Goal: Task Accomplishment & Management: Manage account settings

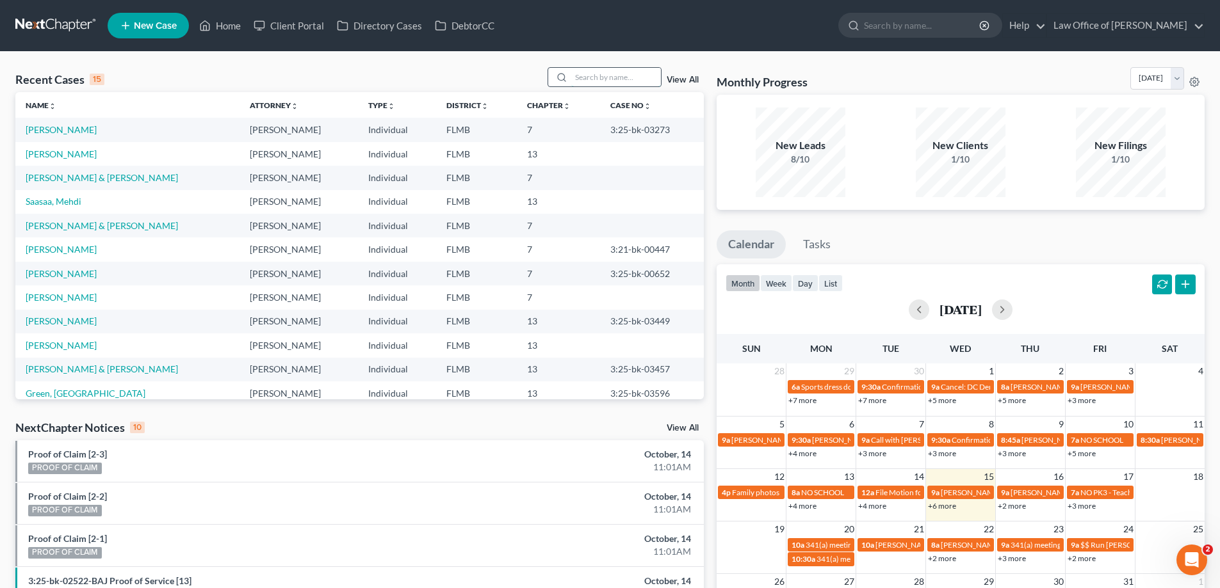
click at [595, 72] on input "search" at bounding box center [616, 77] width 90 height 19
type input "mehdi"
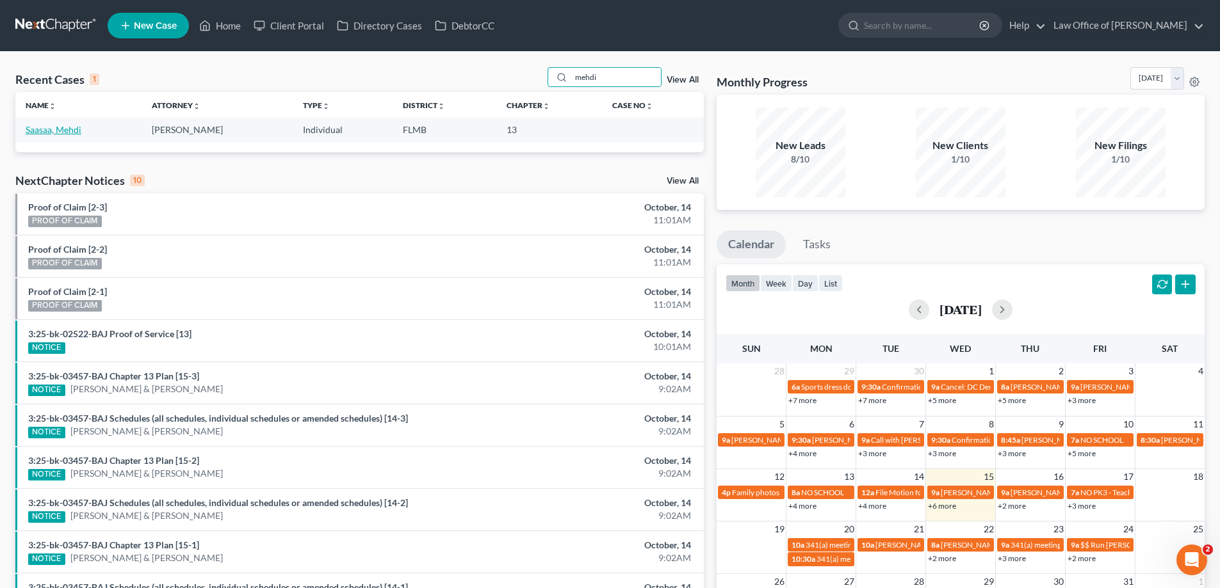
click at [63, 134] on link "Saasaa, Mehdi" at bounding box center [54, 129] width 56 height 11
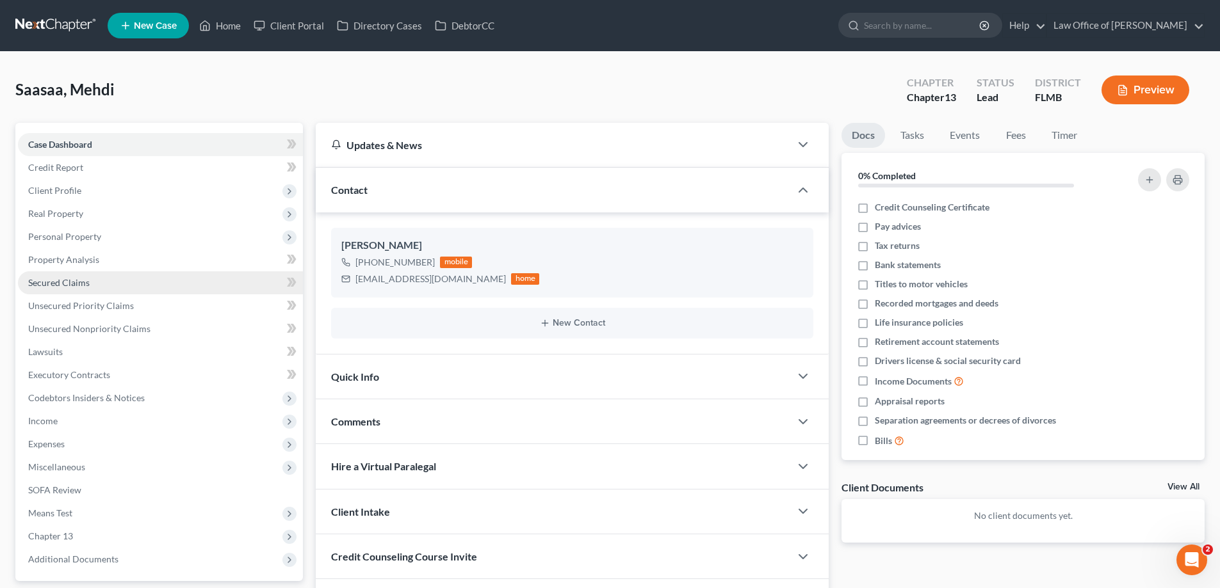
scroll to position [115, 0]
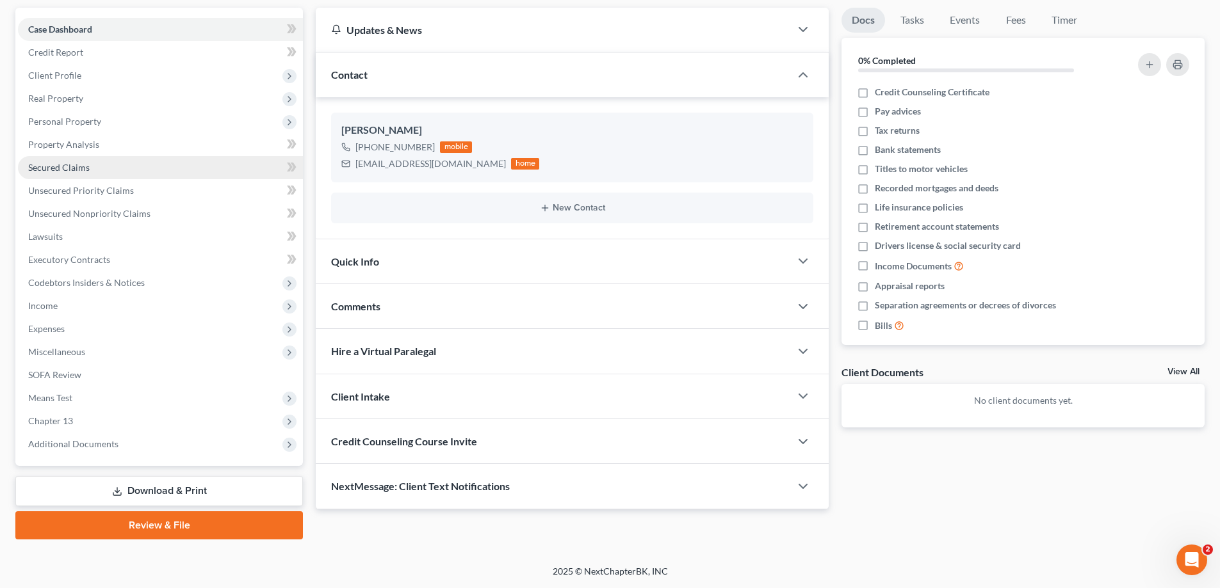
click at [80, 166] on span "Secured Claims" at bounding box center [58, 167] width 61 height 11
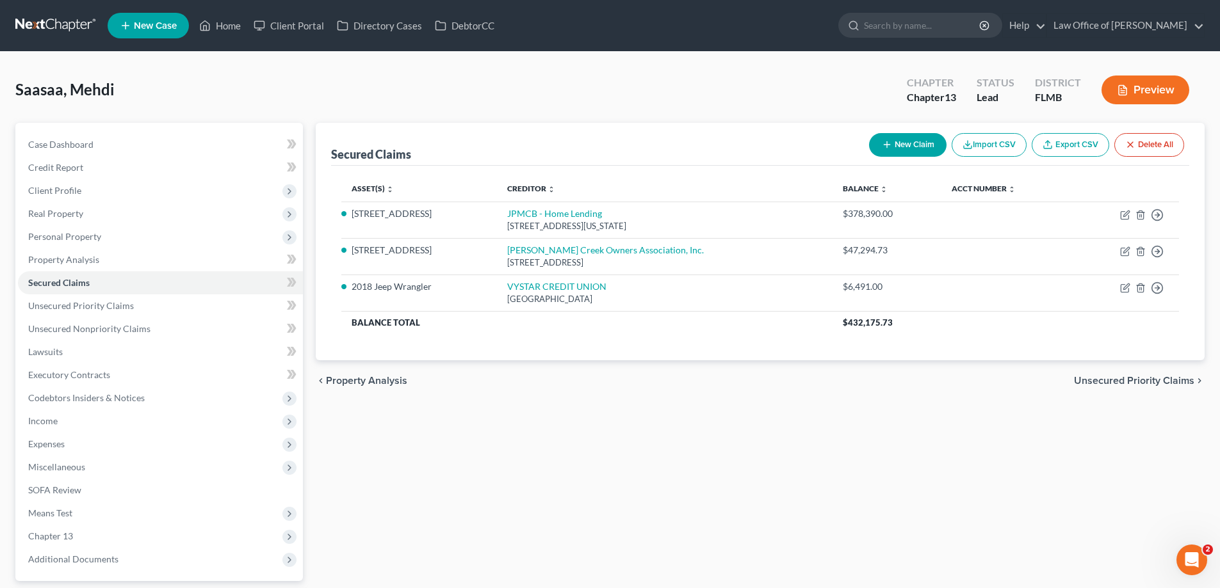
click at [468, 464] on div "Secured Claims New Claim Import CSV Export CSV Delete All Asset(s) expand_more …" at bounding box center [759, 389] width 901 height 532
click at [544, 400] on div "chevron_left Property Analysis Unsecured Priority Claims chevron_right" at bounding box center [760, 380] width 889 height 41
click at [519, 80] on div "Saasaa, Mehdi Upgraded Chapter Chapter 13 Status Lead District [GEOGRAPHIC_DATA…" at bounding box center [609, 95] width 1189 height 56
drag, startPoint x: 508, startPoint y: 76, endPoint x: 387, endPoint y: 134, distance: 134.0
click at [345, 81] on div "Saasaa, Mehdi Upgraded Chapter Chapter 13 Status Lead District [GEOGRAPHIC_DATA…" at bounding box center [609, 95] width 1189 height 56
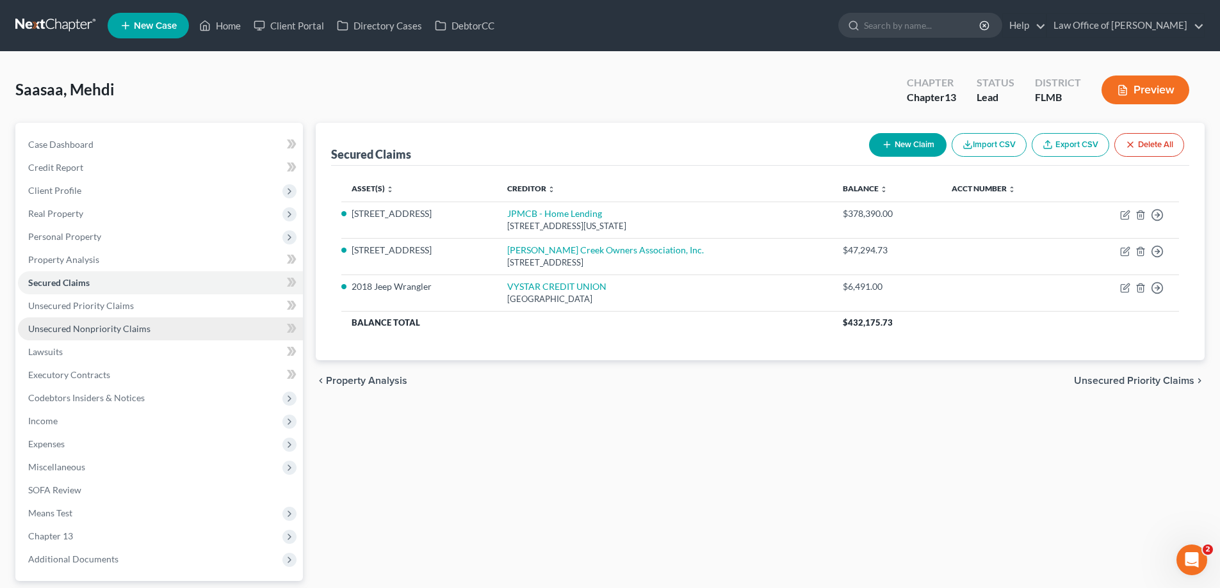
click at [93, 327] on span "Unsecured Nonpriority Claims" at bounding box center [89, 328] width 122 height 11
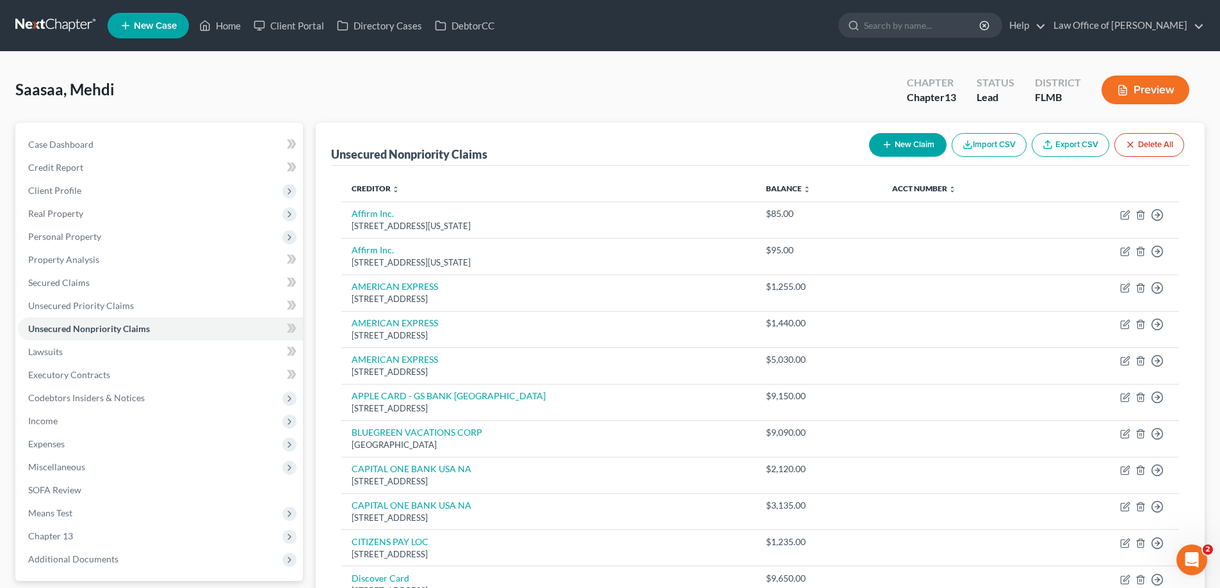
click at [299, 108] on div "Saasaa, Mehdi Upgraded Chapter Chapter 13 Status Lead District [GEOGRAPHIC_DATA…" at bounding box center [609, 95] width 1189 height 56
click at [347, 98] on div "Saasaa, Mehdi Upgraded Chapter Chapter 13 Status Lead District [GEOGRAPHIC_DATA…" at bounding box center [609, 95] width 1189 height 56
click at [53, 26] on link at bounding box center [56, 25] width 82 height 23
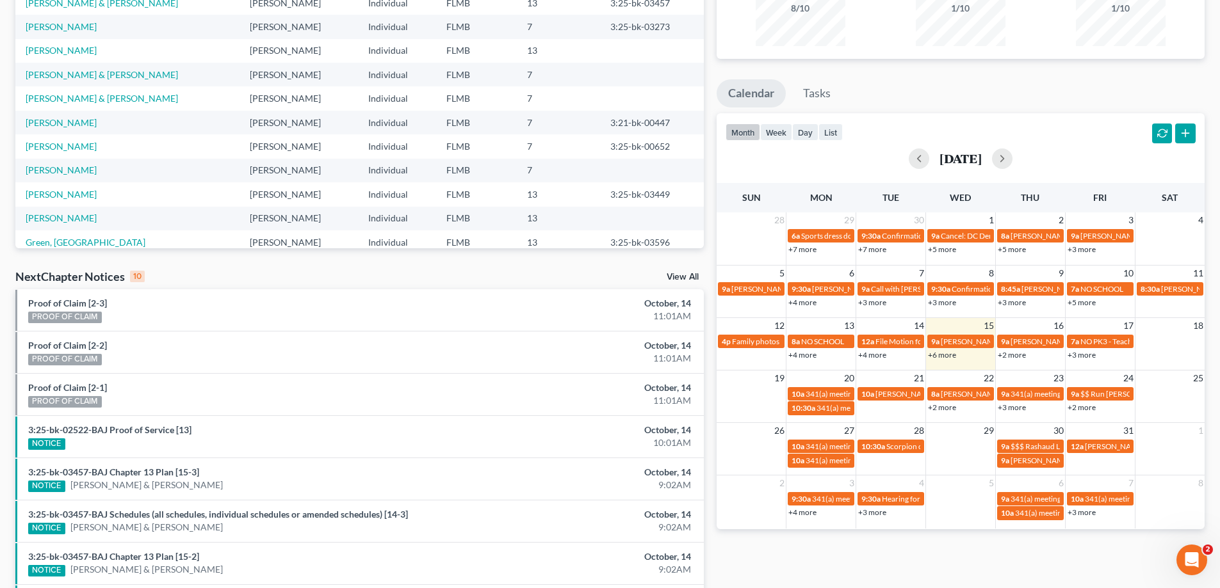
click at [946, 357] on link "+6 more" at bounding box center [942, 355] width 28 height 10
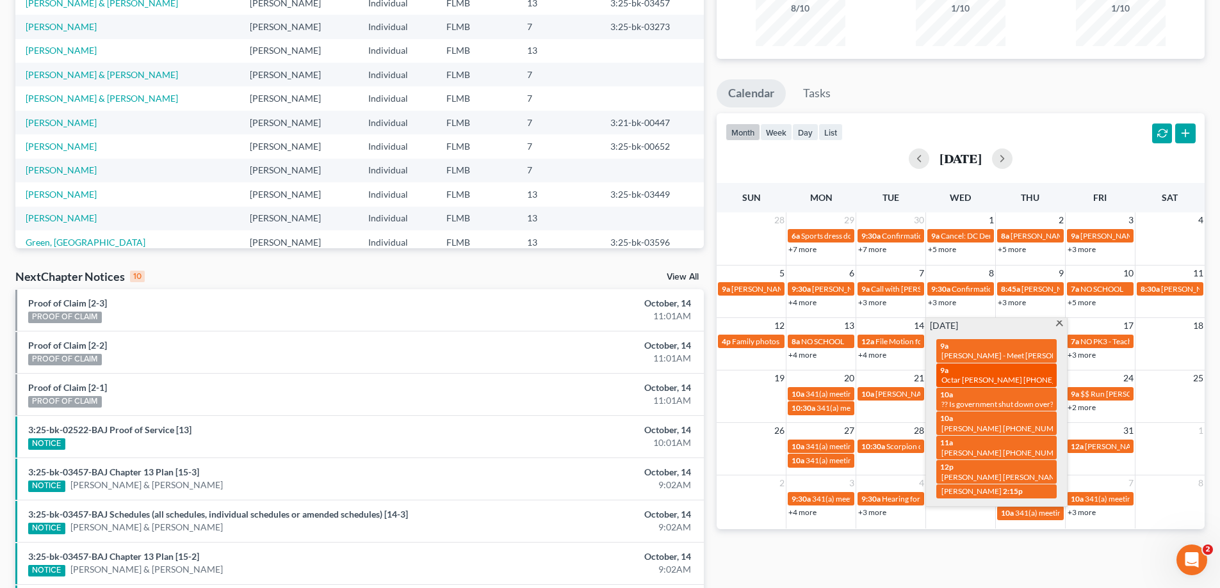
click at [986, 375] on span "Octar [PERSON_NAME] [PHONE_NUMBER]" at bounding box center [1016, 380] width 150 height 10
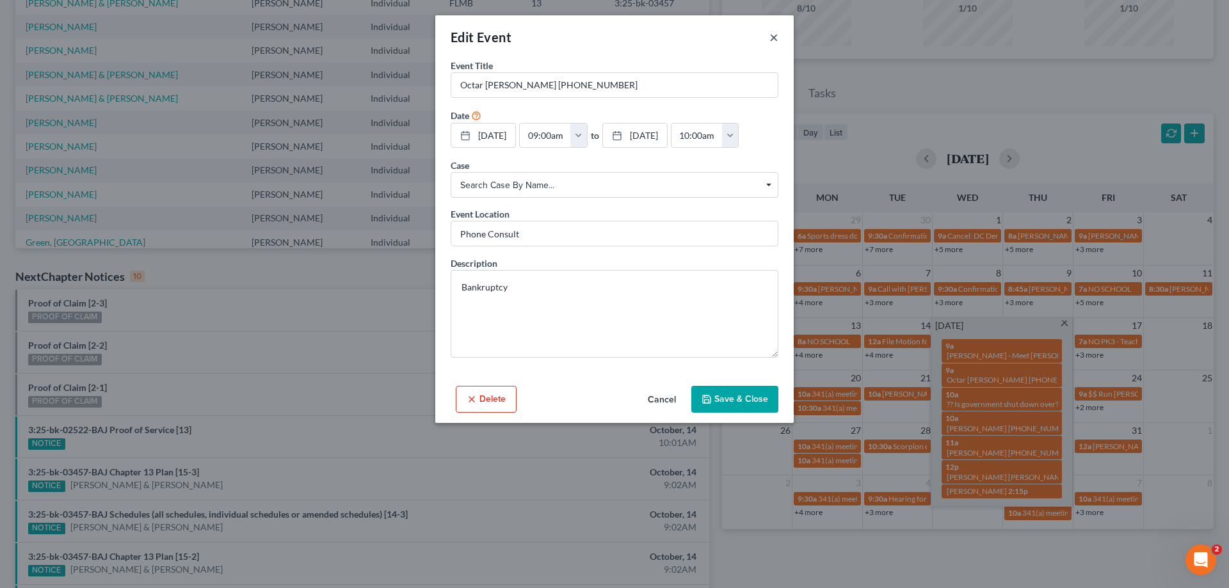
click at [773, 41] on button "×" at bounding box center [774, 36] width 9 height 15
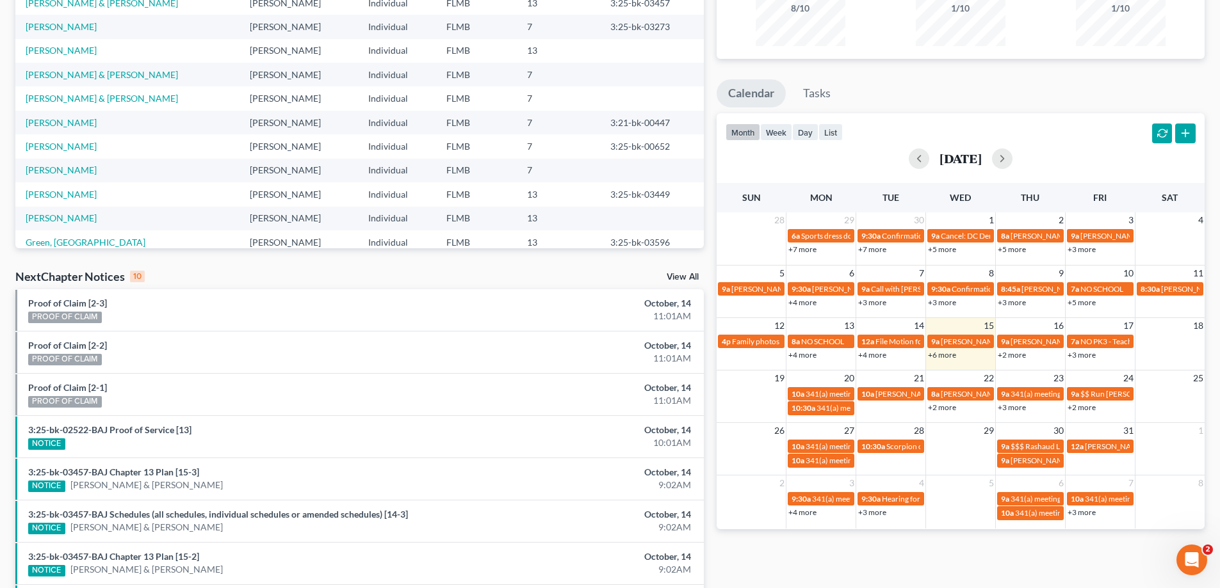
click at [953, 562] on div "Monthly Progress Bankruptcy Bankruptcy October 2025 September 2025 August 2025 …" at bounding box center [960, 324] width 501 height 816
click at [951, 359] on link "+6 more" at bounding box center [942, 355] width 28 height 10
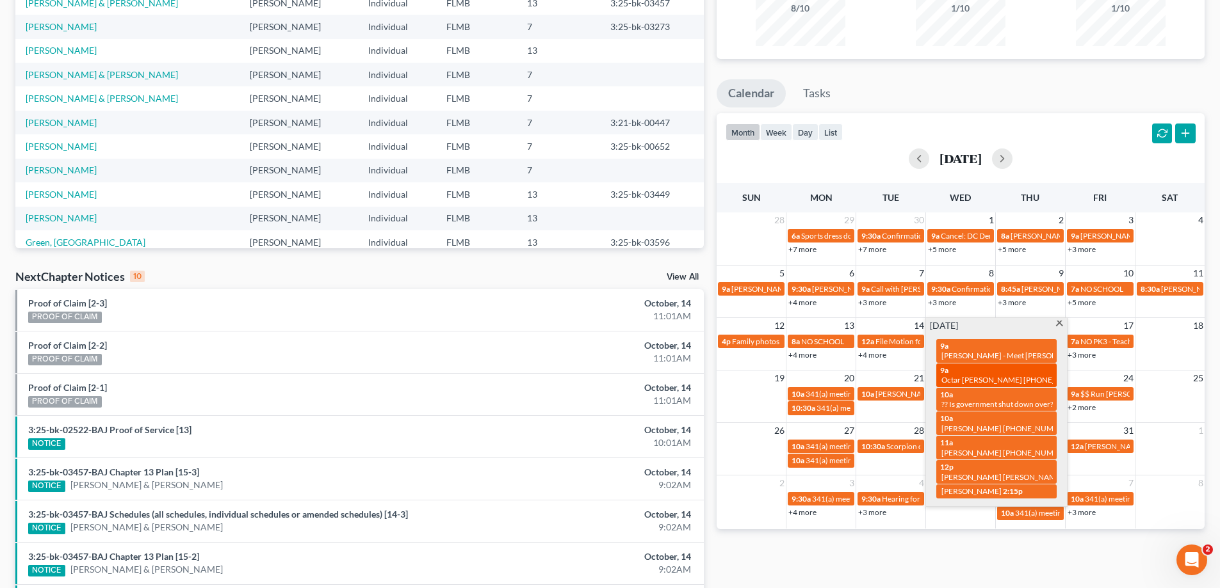
click at [977, 375] on span "Octar [PERSON_NAME] [PHONE_NUMBER]" at bounding box center [1016, 380] width 150 height 10
